Goal: Transaction & Acquisition: Purchase product/service

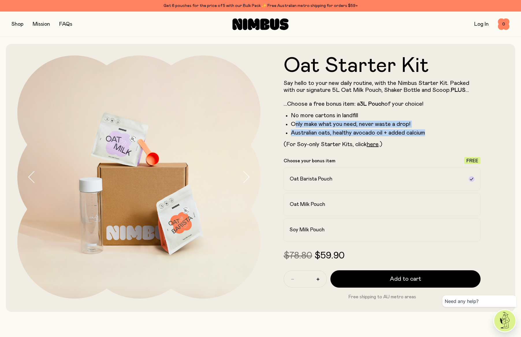
drag, startPoint x: 294, startPoint y: 124, endPoint x: 432, endPoint y: 130, distance: 138.1
click at [432, 130] on ul "No more cartons in landfill Only make what you need, never waste a drop! Austra…" at bounding box center [382, 124] width 197 height 24
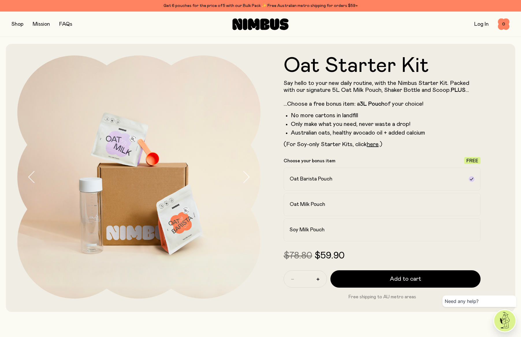
click at [435, 130] on li "Australian oats, healthy avocado oil + added calcium" at bounding box center [386, 132] width 190 height 7
click at [317, 208] on label "Oat Milk Pouch" at bounding box center [382, 204] width 197 height 23
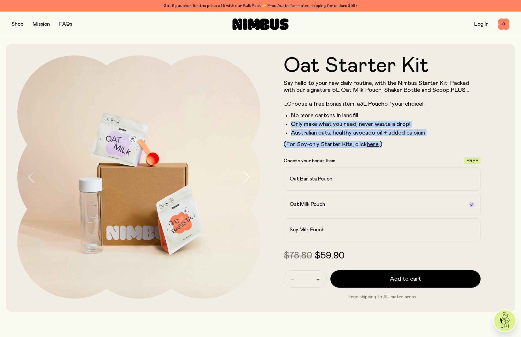
drag, startPoint x: 291, startPoint y: 123, endPoint x: 434, endPoint y: 144, distance: 145.1
click at [434, 144] on div "Say hello to your new daily routine, with the Nimbus Starter Kit. Packed with o…" at bounding box center [382, 114] width 197 height 68
click at [409, 169] on label "Oat Barista Pouch" at bounding box center [382, 178] width 197 height 23
click at [507, 134] on div "Oat Starter Kit Say hello to your new daily routine, with the Nimbus Starter Ki…" at bounding box center [260, 178] width 509 height 268
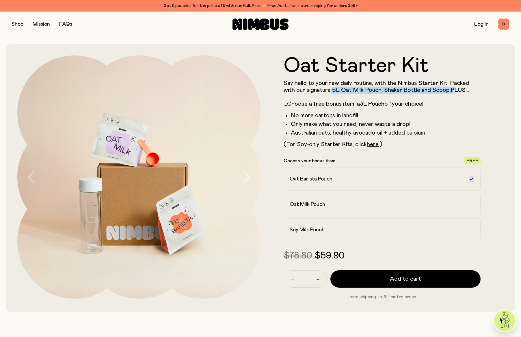
drag, startPoint x: 331, startPoint y: 90, endPoint x: 455, endPoint y: 91, distance: 124.7
click at [455, 91] on p "Say hello to your new daily routine, with the Nimbus Starter Kit. Packed with o…" at bounding box center [382, 94] width 197 height 28
click at [461, 112] on li "No more cartons in landfill" at bounding box center [386, 115] width 190 height 7
